Goal: Information Seeking & Learning: Check status

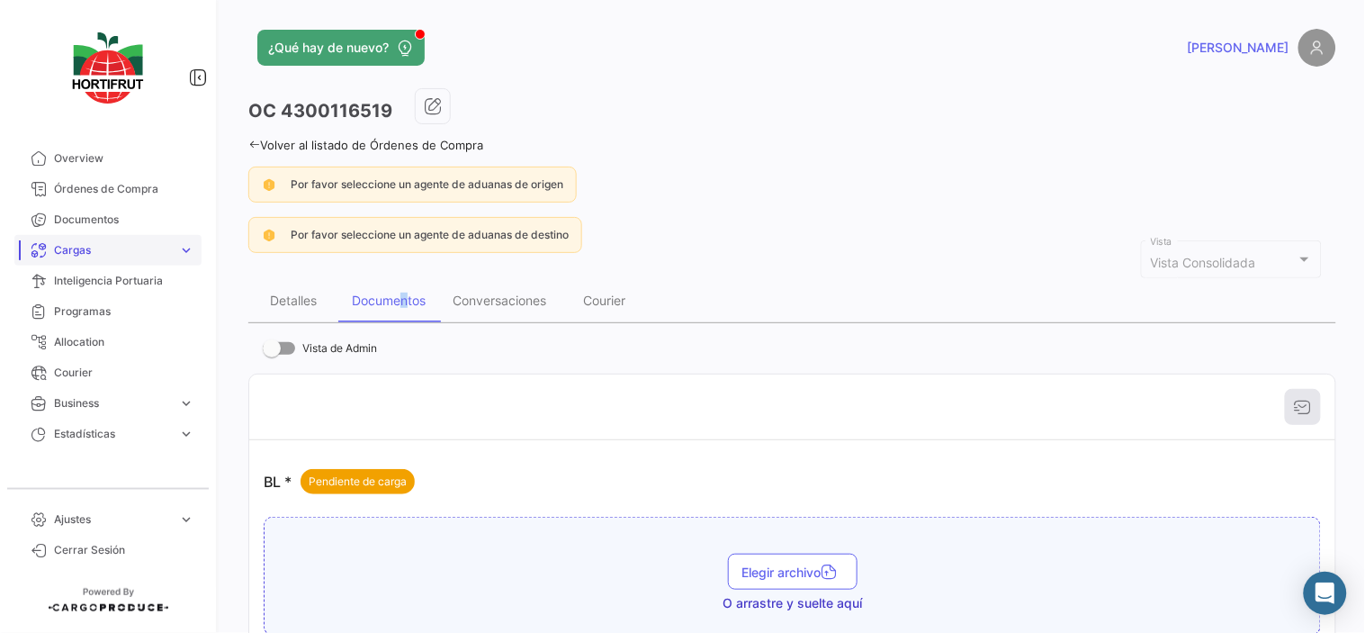
scroll to position [200, 0]
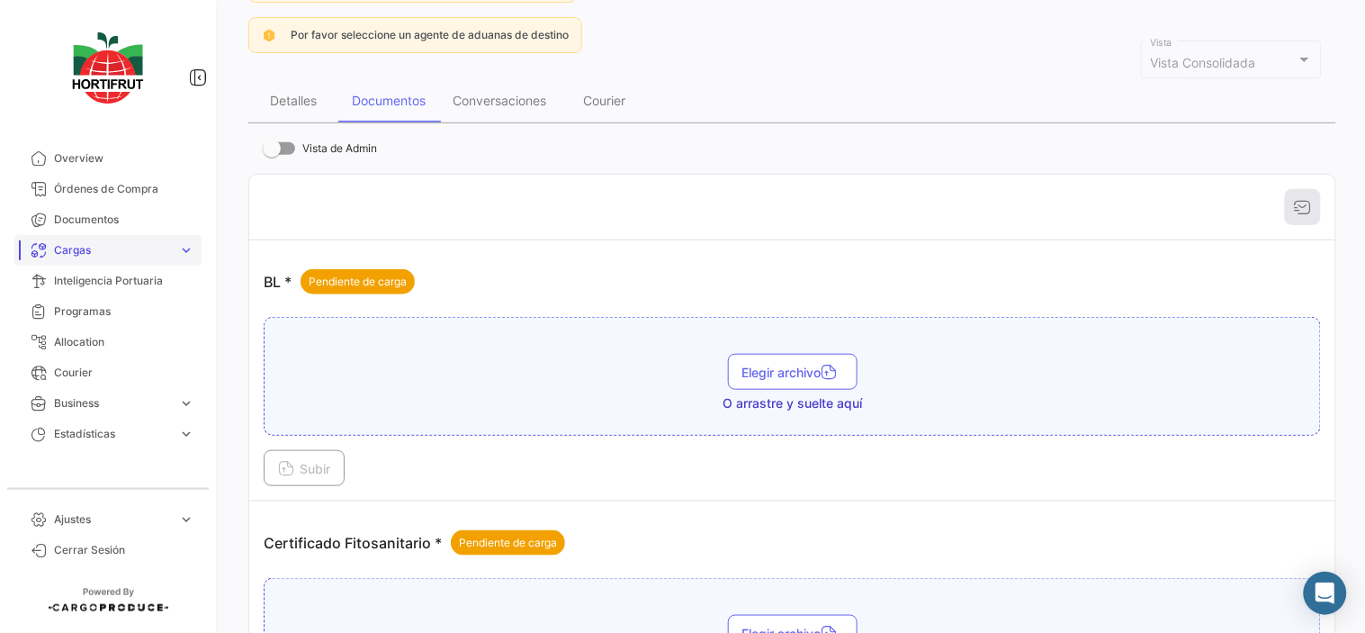
click at [109, 237] on link "Cargas expand_more" at bounding box center [107, 250] width 187 height 31
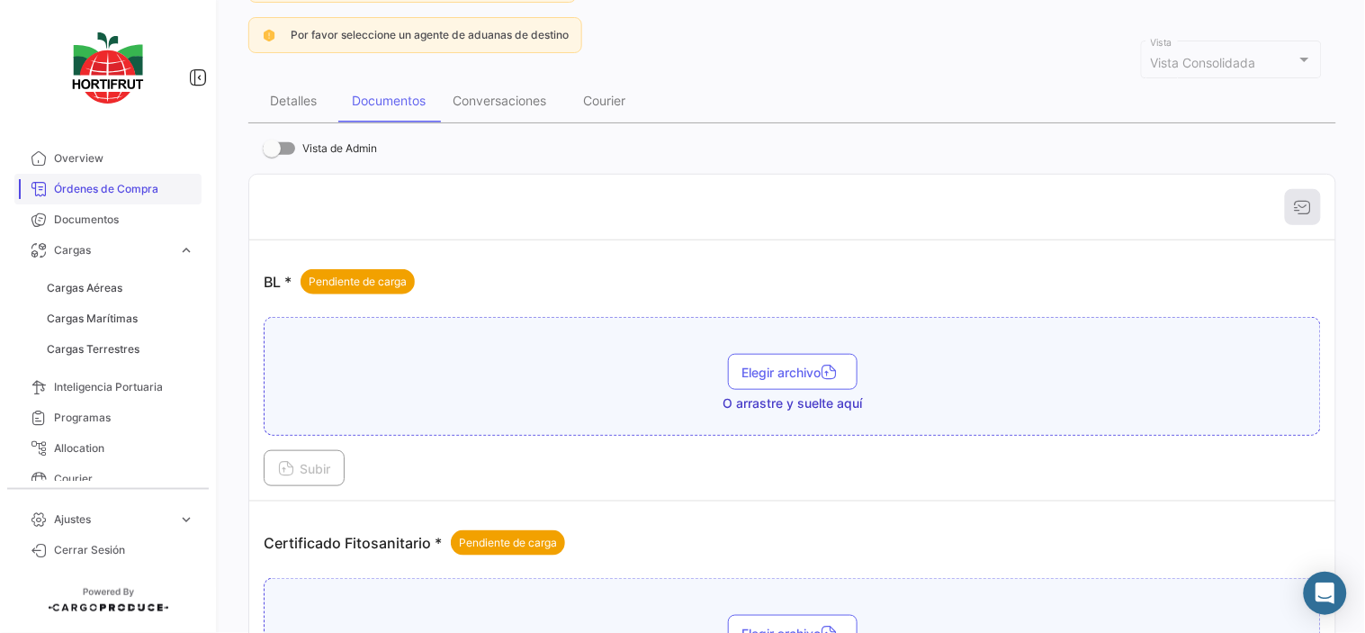
click at [120, 191] on span "Órdenes de Compra" at bounding box center [124, 189] width 140 height 16
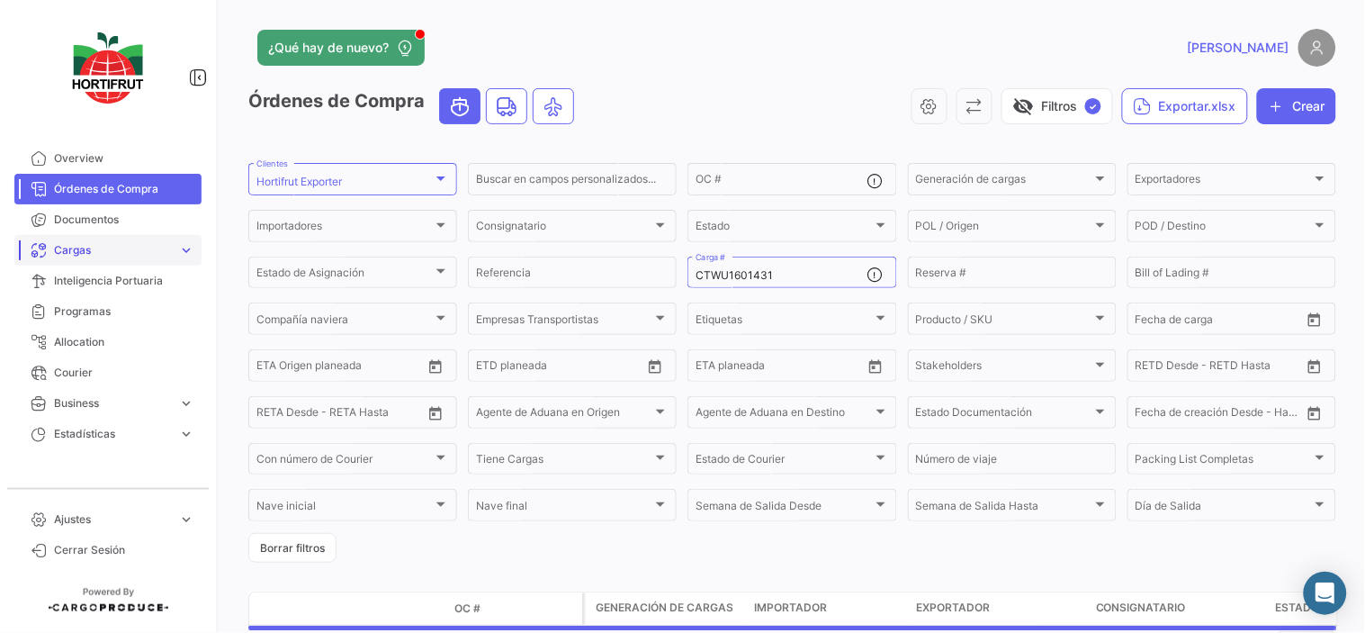
click at [151, 245] on span "Cargas" at bounding box center [112, 250] width 117 height 16
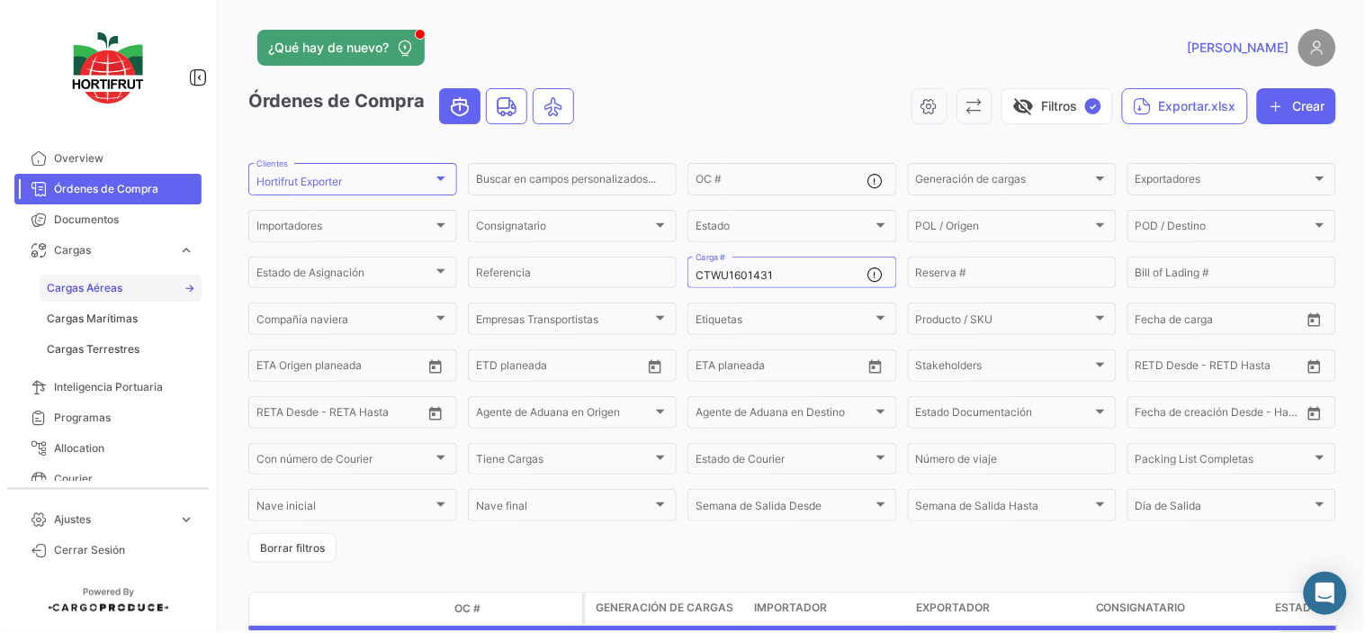
click at [129, 298] on link "Cargas Aéreas" at bounding box center [121, 287] width 162 height 27
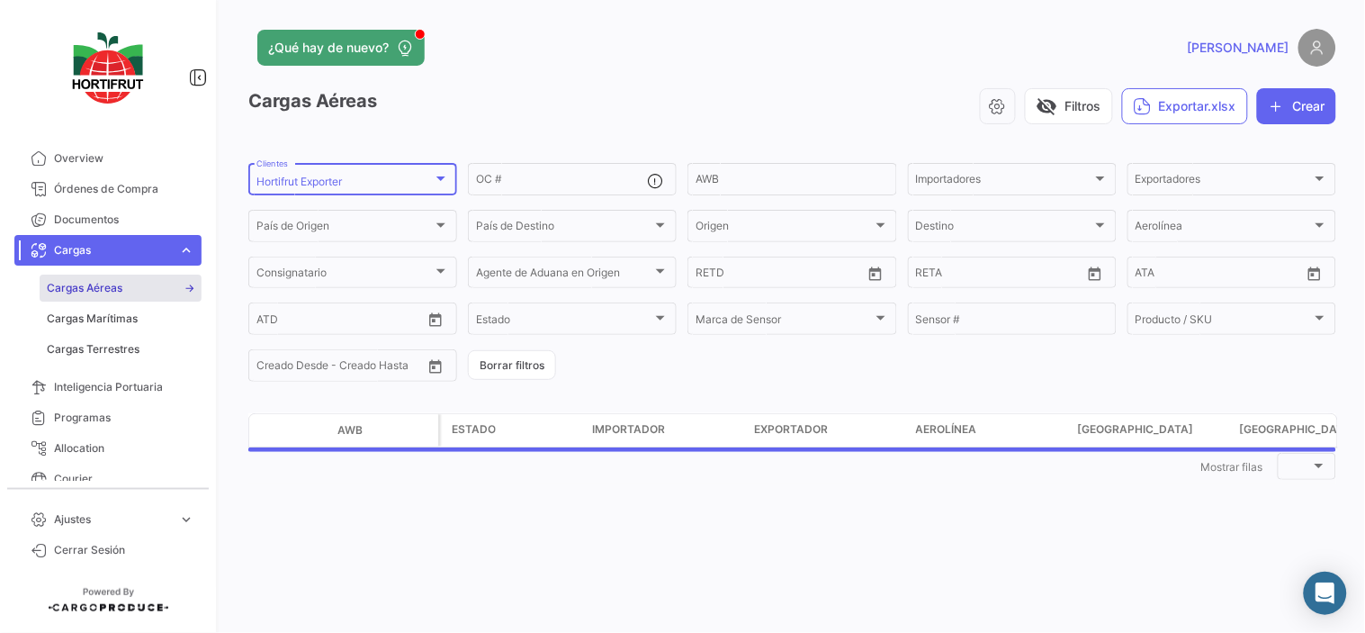
click at [418, 181] on div "Hortifrut Exporter" at bounding box center [344, 181] width 176 height 13
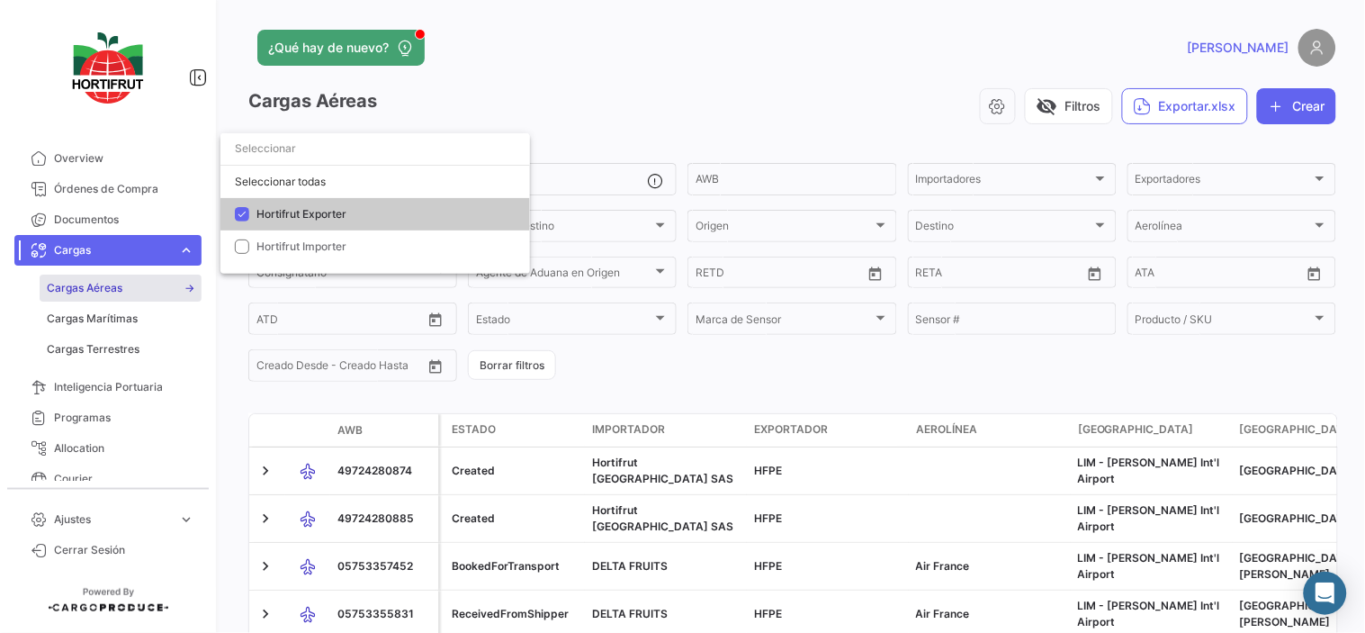
click at [631, 106] on div at bounding box center [682, 316] width 1365 height 633
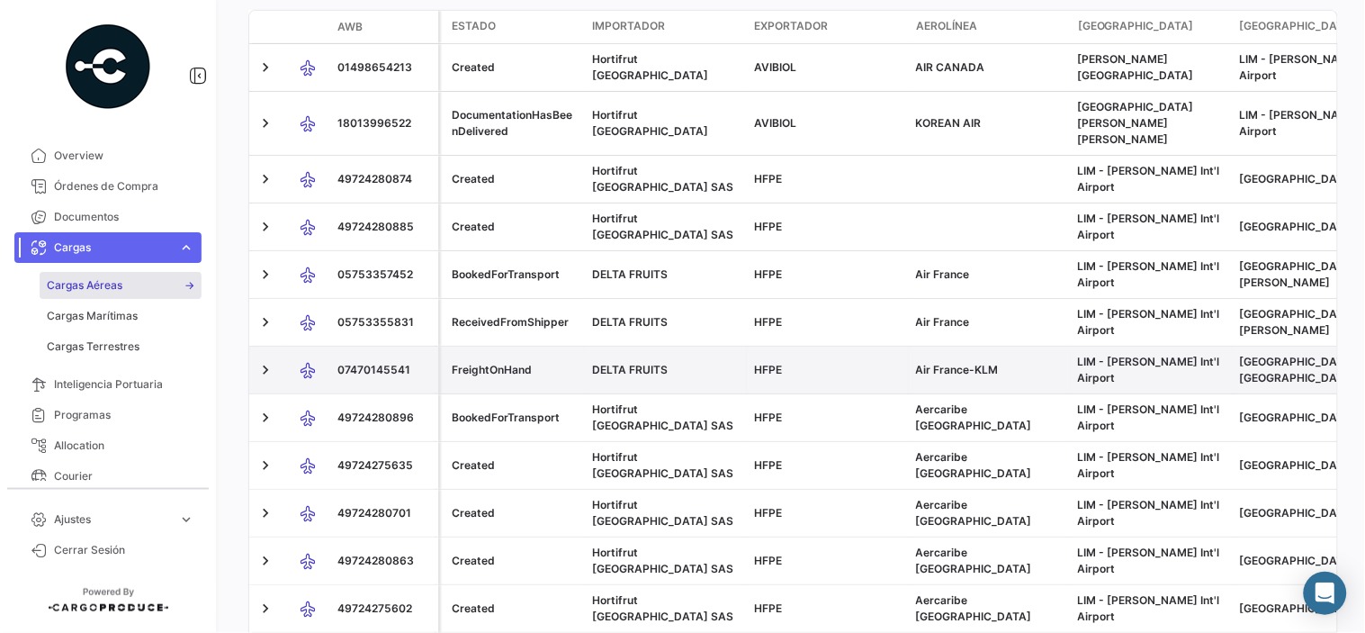
scroll to position [504, 0]
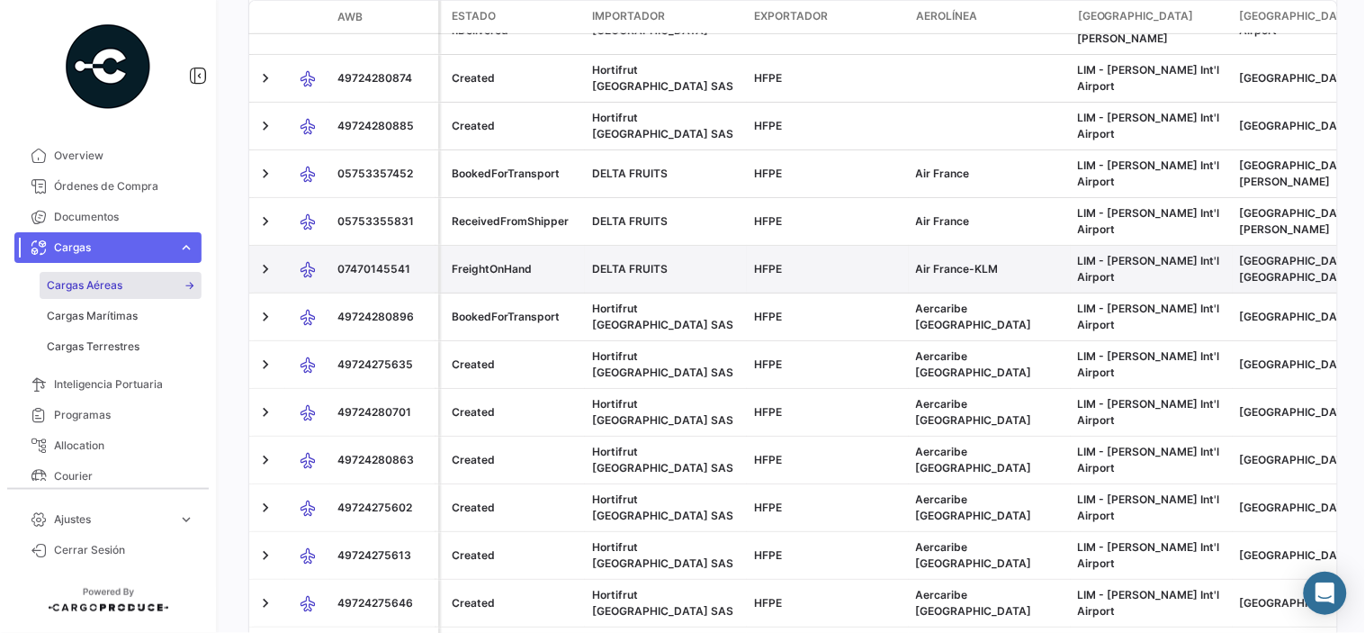
click at [371, 262] on span "07470145541" at bounding box center [373, 268] width 73 height 13
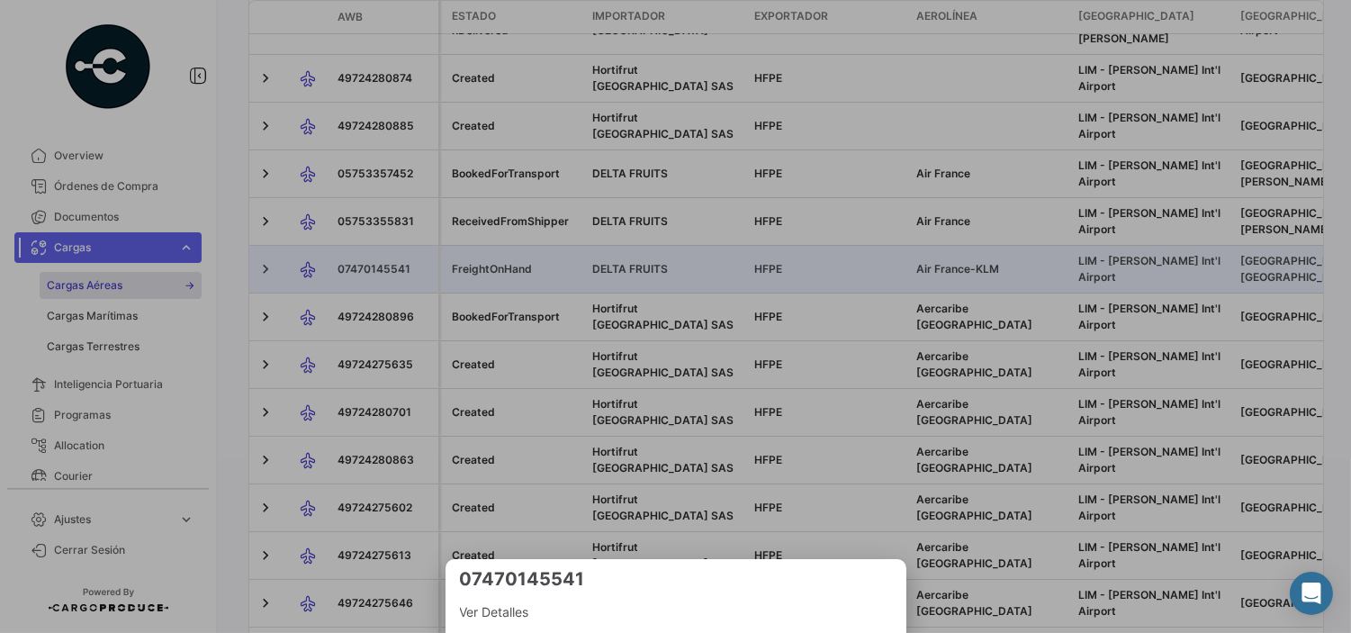
click at [501, 607] on span "Ver Detalles" at bounding box center [676, 612] width 432 height 22
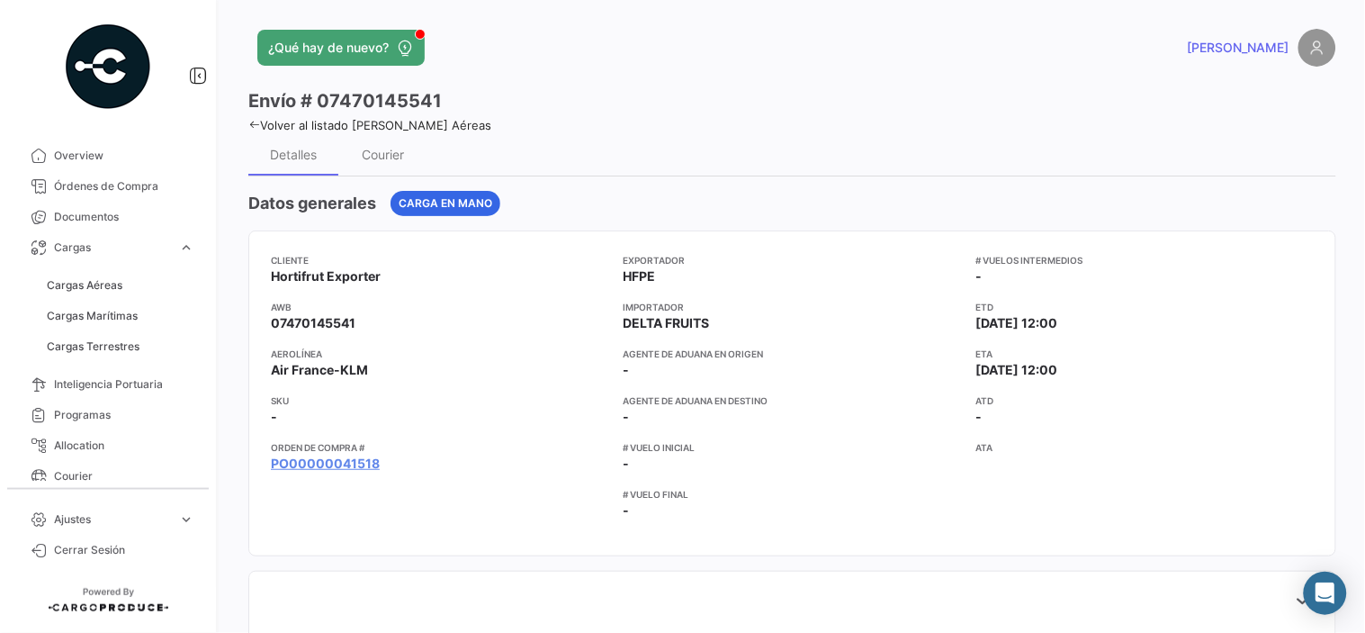
click at [349, 452] on app-card-info-title "Orden de Compra #" at bounding box center [440, 447] width 338 height 14
click at [357, 463] on link "PO00000041518" at bounding box center [325, 463] width 109 height 18
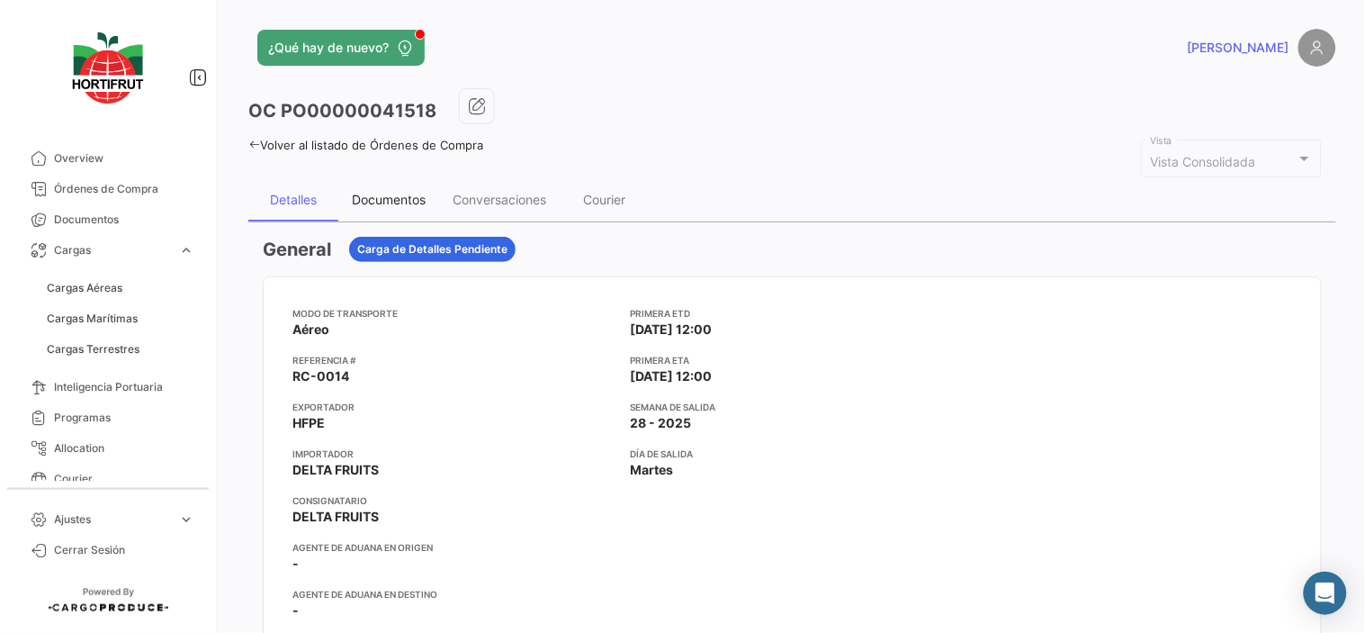
click at [403, 193] on div "Documentos" at bounding box center [389, 199] width 74 height 15
